Goal: Book appointment/travel/reservation

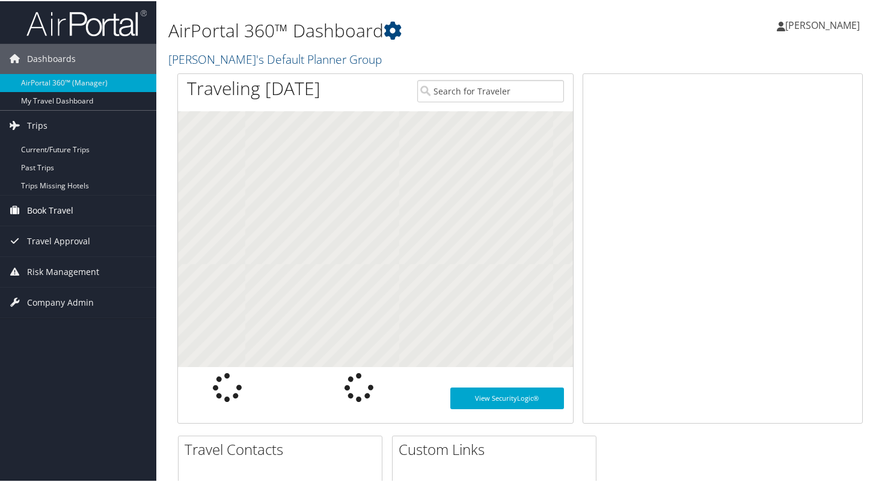
click at [47, 206] on span "Book Travel" at bounding box center [50, 209] width 46 height 30
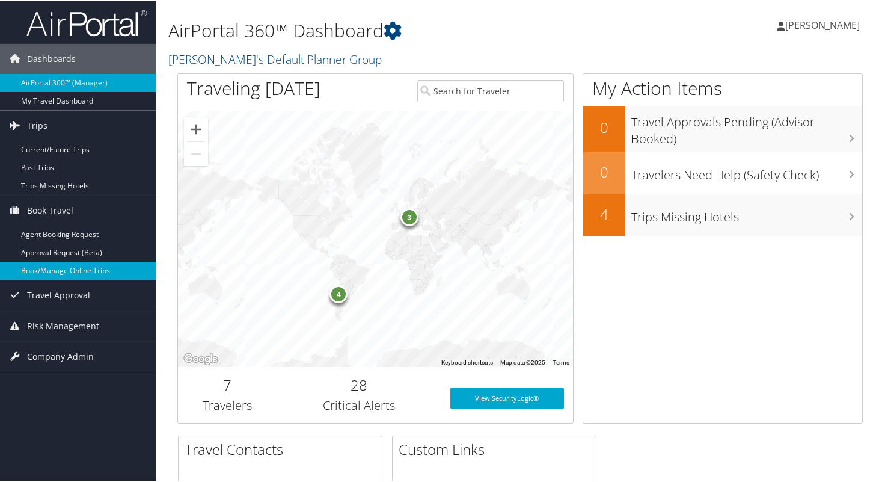
click at [64, 271] on link "Book/Manage Online Trips" at bounding box center [78, 269] width 156 height 18
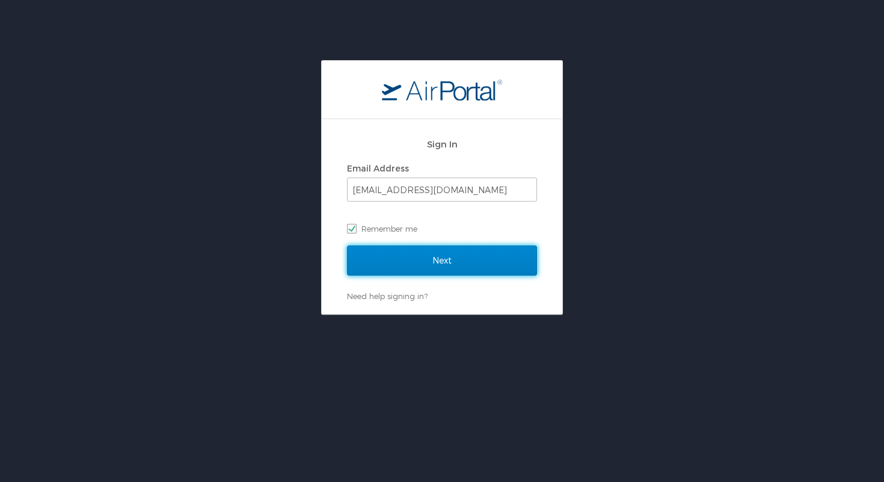
click at [429, 273] on input "Next" at bounding box center [442, 260] width 190 height 30
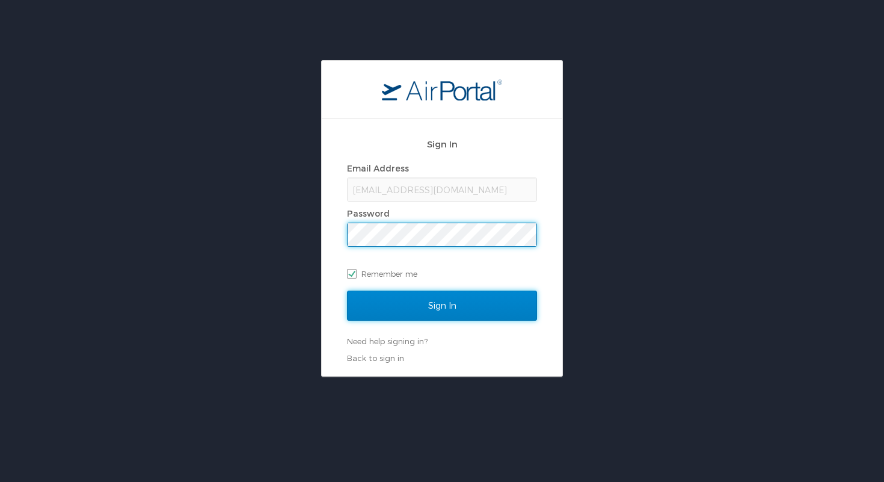
click at [527, 305] on input "Sign In" at bounding box center [442, 305] width 190 height 30
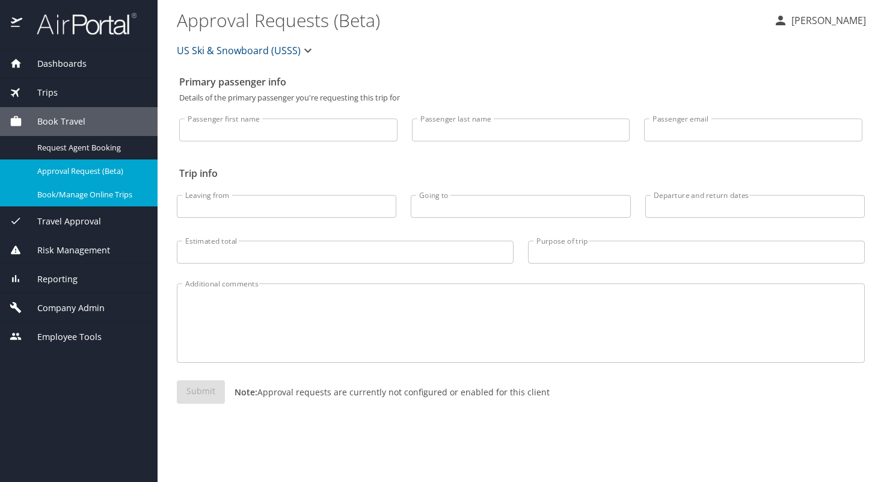
click at [94, 192] on span "Book/Manage Online Trips" at bounding box center [90, 194] width 106 height 11
click at [79, 200] on span "Book/Manage Online Trips" at bounding box center [90, 194] width 106 height 11
